Goal: Obtain resource: Obtain resource

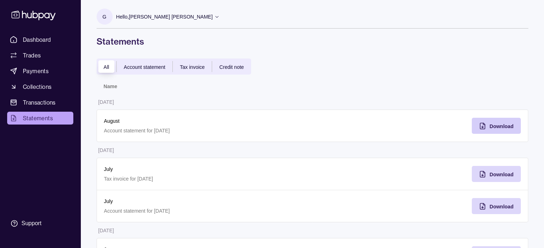
click at [501, 124] on span "Download" at bounding box center [501, 127] width 24 height 6
click at [144, 67] on span "Account statement" at bounding box center [144, 67] width 41 height 6
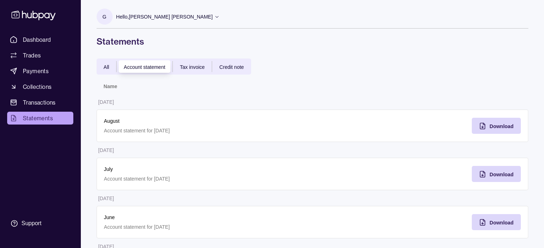
click at [109, 67] on span "All" at bounding box center [107, 67] width 6 height 6
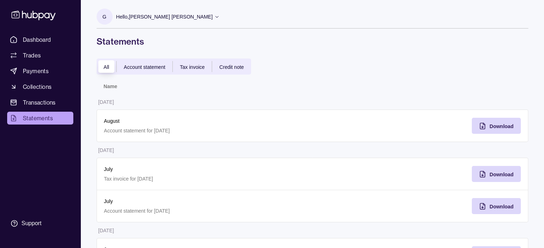
click at [129, 67] on span "Account statement" at bounding box center [144, 67] width 41 height 6
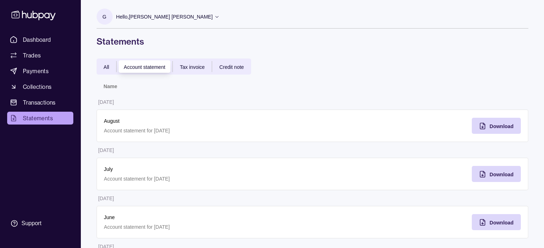
click at [187, 66] on span "Tax invoice" at bounding box center [192, 67] width 25 height 6
click at [232, 65] on span "Credit note" at bounding box center [231, 67] width 24 height 6
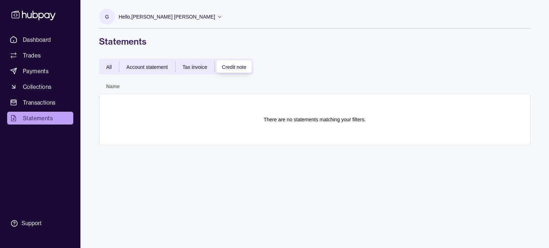
click at [186, 65] on span "Tax invoice" at bounding box center [195, 67] width 25 height 6
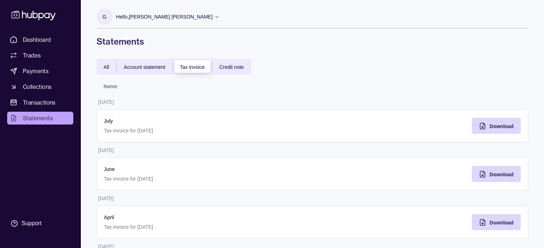
click at [109, 67] on span "All" at bounding box center [107, 67] width 6 height 6
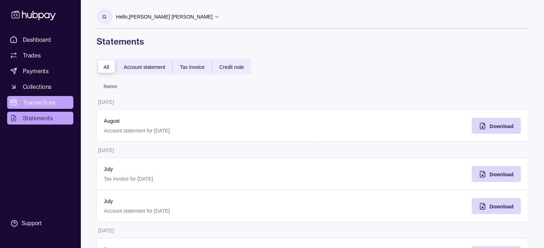
click at [34, 103] on span "Transactions" at bounding box center [39, 102] width 33 height 9
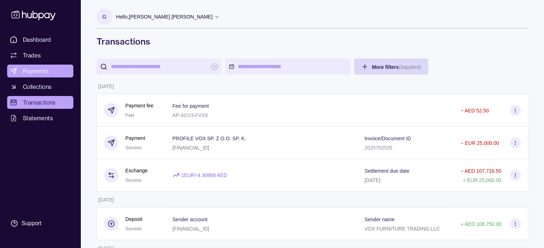
click at [29, 70] on span "Payments" at bounding box center [36, 71] width 26 height 9
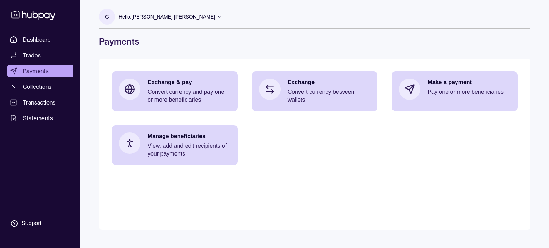
click at [30, 55] on span "Trades" at bounding box center [32, 55] width 18 height 9
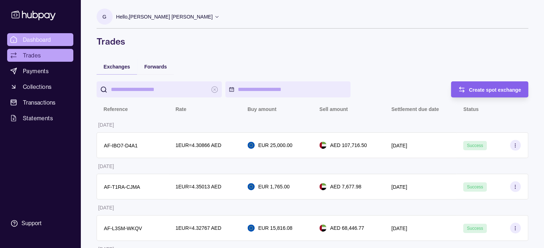
click at [37, 40] on span "Dashboard" at bounding box center [37, 39] width 28 height 9
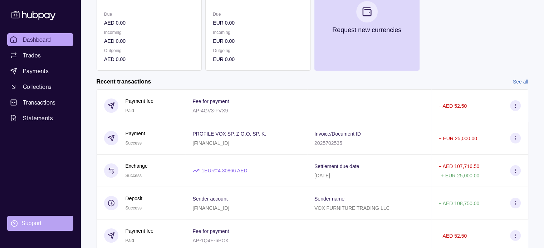
scroll to position [133, 0]
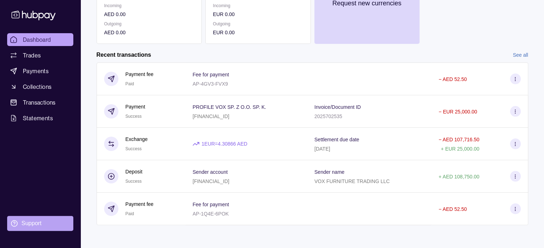
click at [28, 225] on div "Support" at bounding box center [31, 224] width 20 height 8
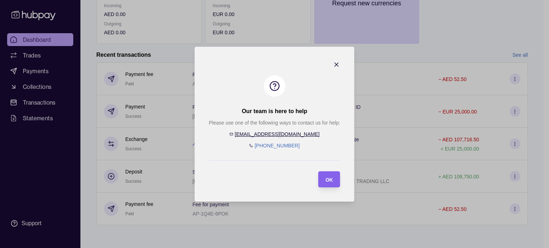
click at [336, 65] on icon "button" at bounding box center [337, 65] width 4 height 4
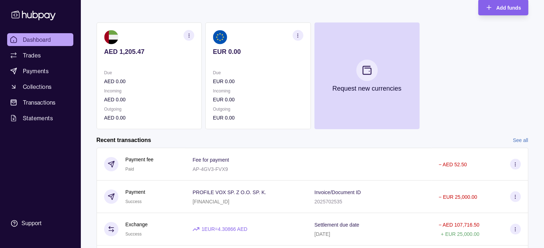
scroll to position [0, 0]
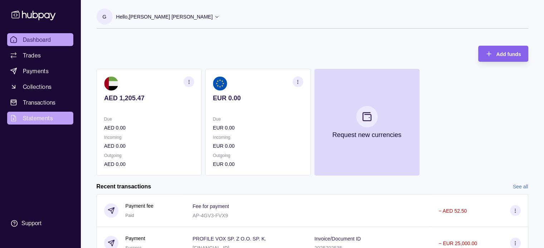
click at [37, 123] on link "Statements" at bounding box center [40, 118] width 66 height 13
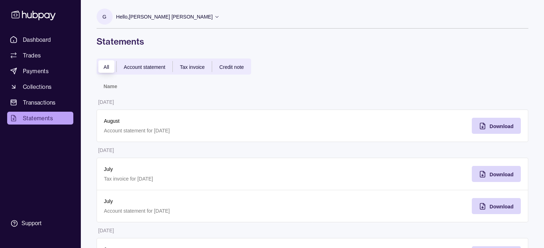
click at [27, 14] on icon at bounding box center [33, 16] width 44 height 10
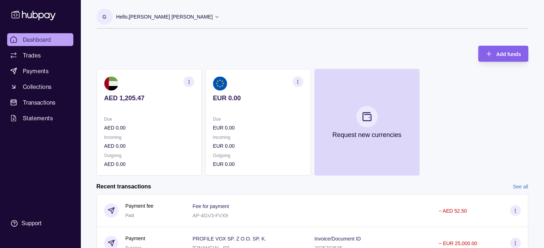
click at [214, 18] on icon at bounding box center [216, 16] width 5 height 5
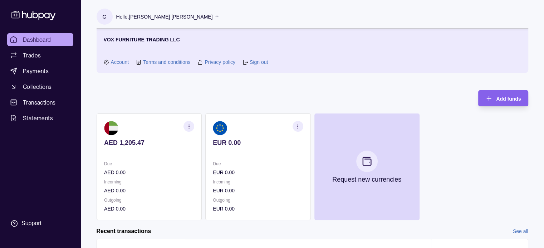
click at [33, 16] on icon at bounding box center [33, 16] width 44 height 10
